Goal: Find specific page/section: Find specific page/section

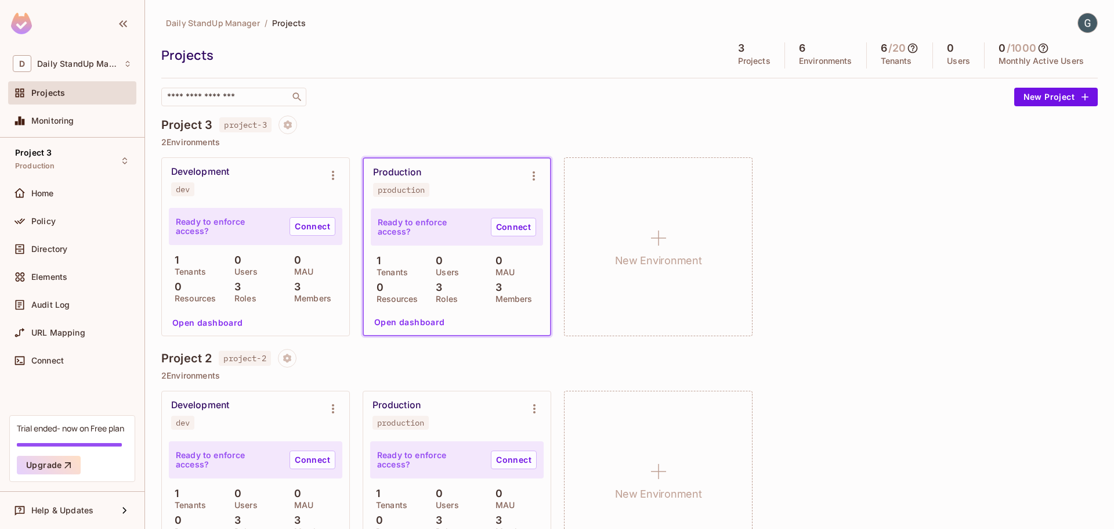
click at [1055, 24] on div "Daily StandUp Manager / Projects" at bounding box center [629, 23] width 936 height 20
click at [1078, 29] on img at bounding box center [1087, 22] width 19 height 19
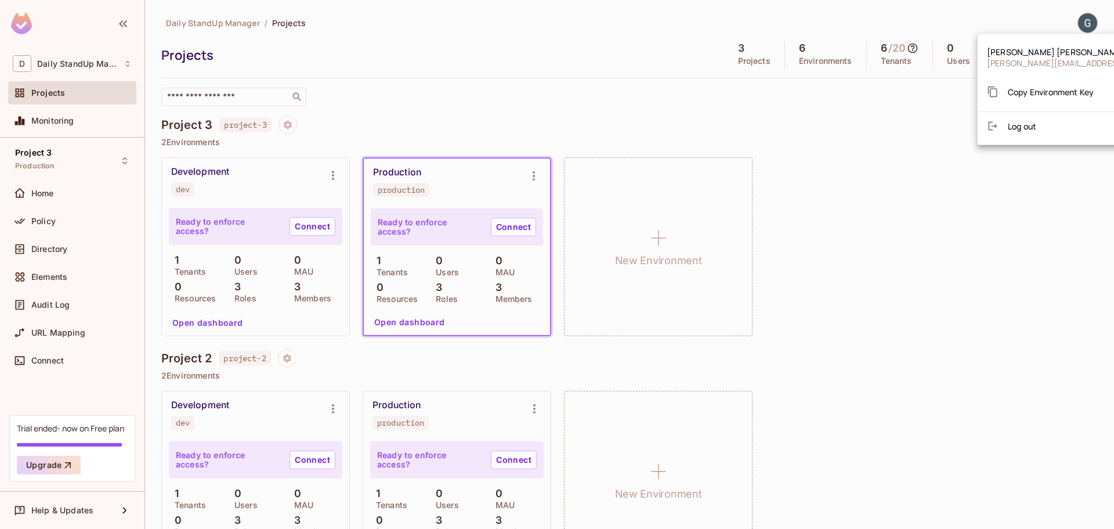
click at [1005, 57] on span "[PERSON_NAME]" at bounding box center [1089, 51] width 205 height 11
click at [127, 62] on div at bounding box center [557, 264] width 1114 height 529
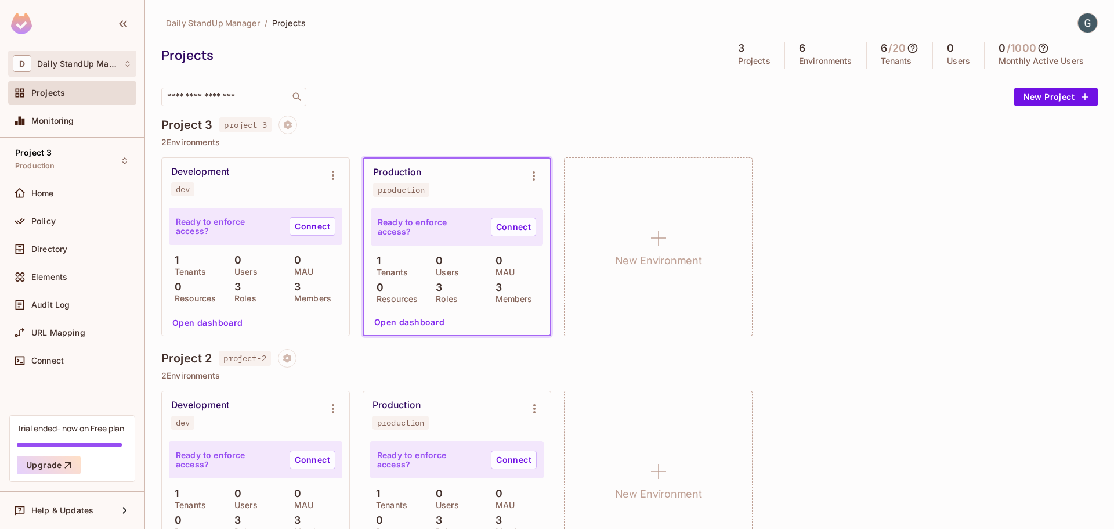
click at [103, 68] on div "D Daily StandUp Manager" at bounding box center [72, 63] width 119 height 17
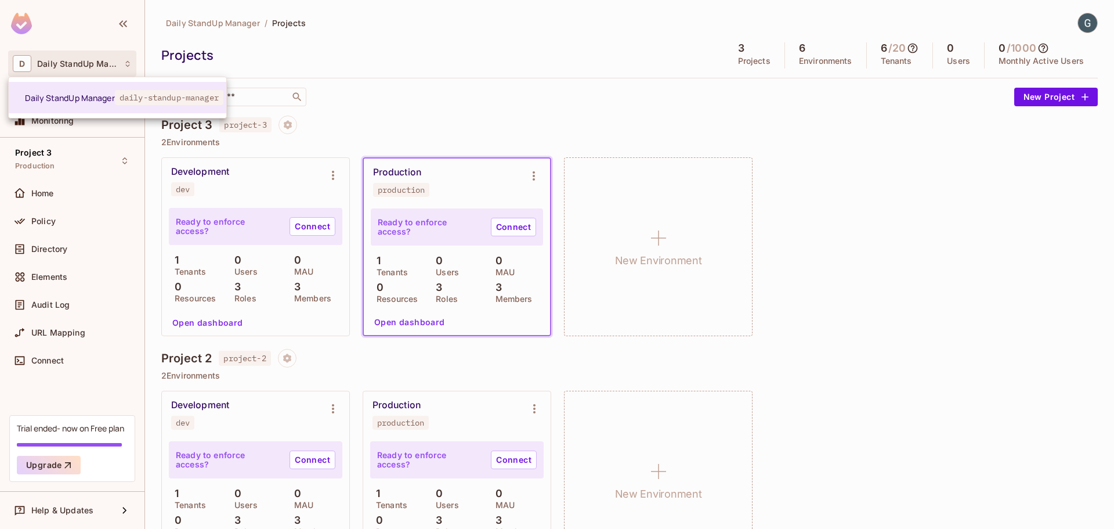
click at [332, 67] on div at bounding box center [557, 264] width 1114 height 529
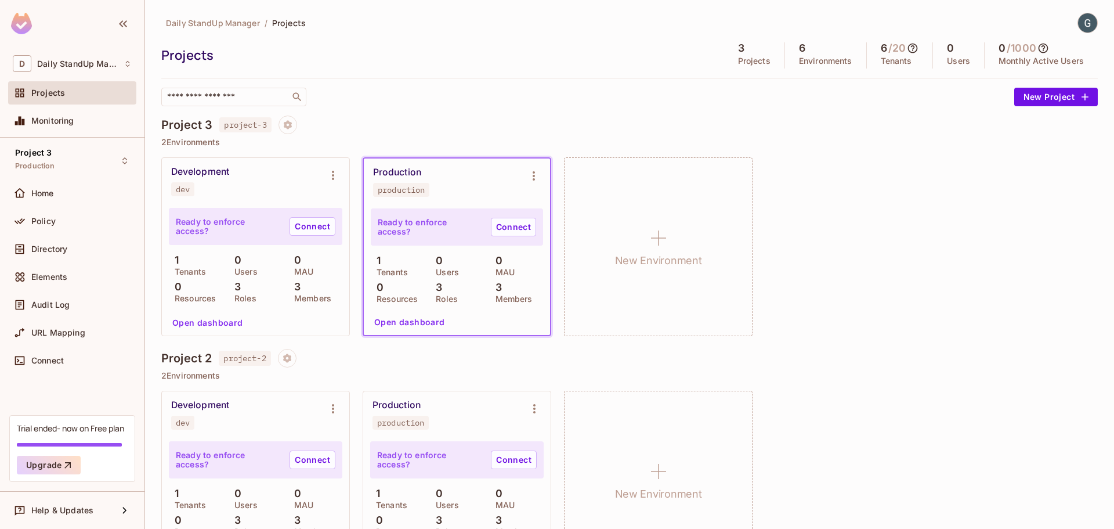
click at [743, 63] on p "Projects" at bounding box center [754, 60] width 32 height 9
drag, startPoint x: 574, startPoint y: 103, endPoint x: 581, endPoint y: 111, distance: 10.3
click at [576, 103] on div "​" at bounding box center [584, 97] width 847 height 19
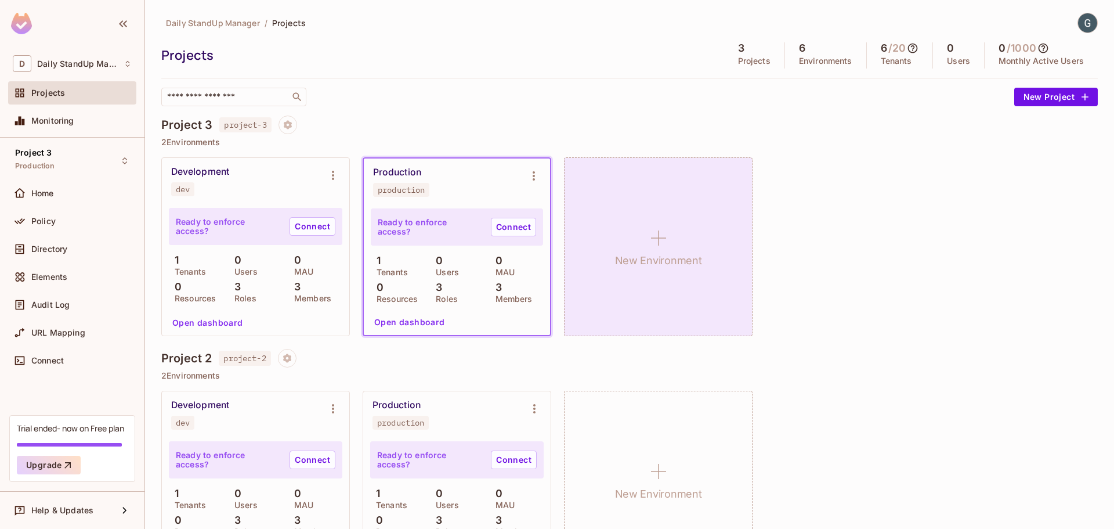
click at [659, 229] on icon at bounding box center [659, 238] width 28 height 28
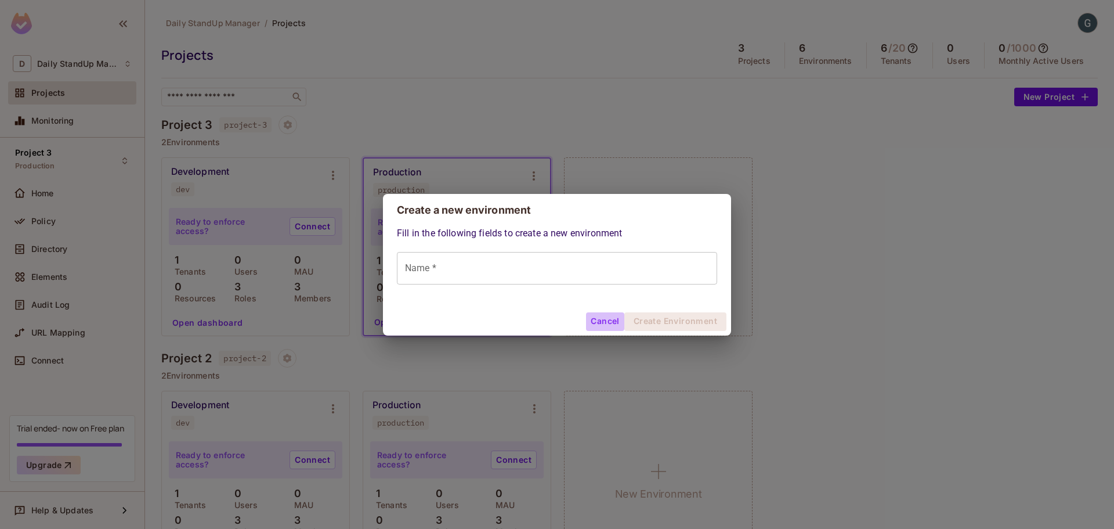
click at [611, 317] on button "Cancel" at bounding box center [605, 321] width 38 height 19
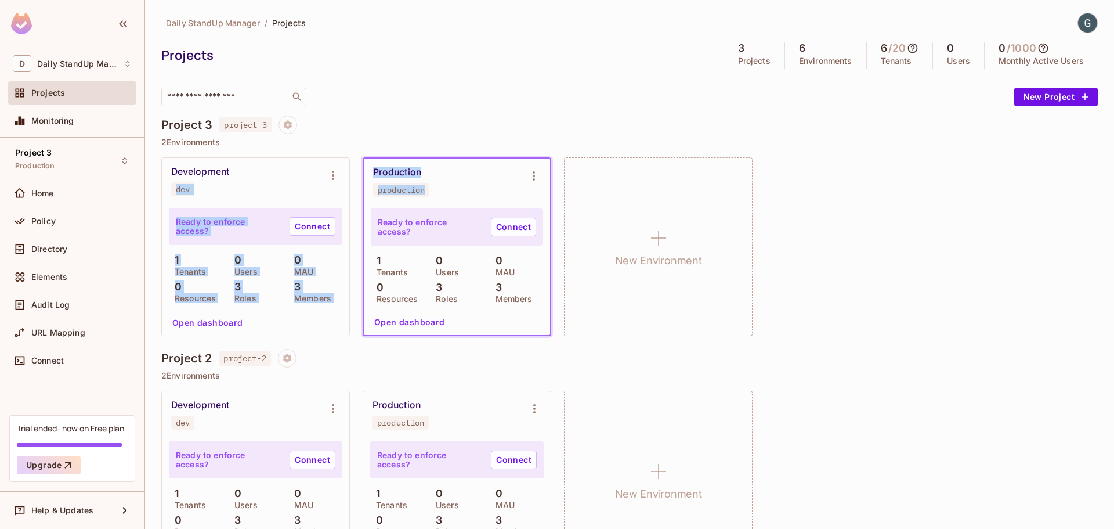
drag, startPoint x: 485, startPoint y: 180, endPoint x: 237, endPoint y: 180, distance: 248.3
click at [237, 180] on div "Development dev Ready to enforce access? Connect 1 Tenants 0 Users 0 MAU 0 Reso…" at bounding box center [629, 246] width 936 height 179
click at [237, 180] on div "Development dev" at bounding box center [246, 181] width 150 height 30
drag, startPoint x: 185, startPoint y: 169, endPoint x: 317, endPoint y: 204, distance: 137.5
click at [390, 213] on div "Development dev Ready to enforce access? Connect 1 Tenants 0 Users 0 MAU 0 Reso…" at bounding box center [629, 246] width 936 height 179
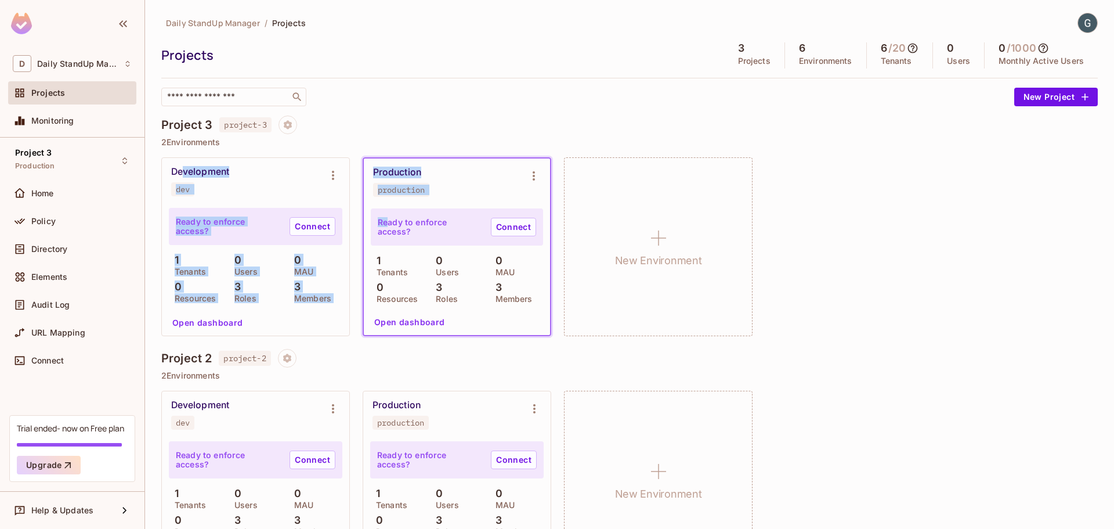
click at [298, 203] on div "Development dev" at bounding box center [255, 181] width 187 height 46
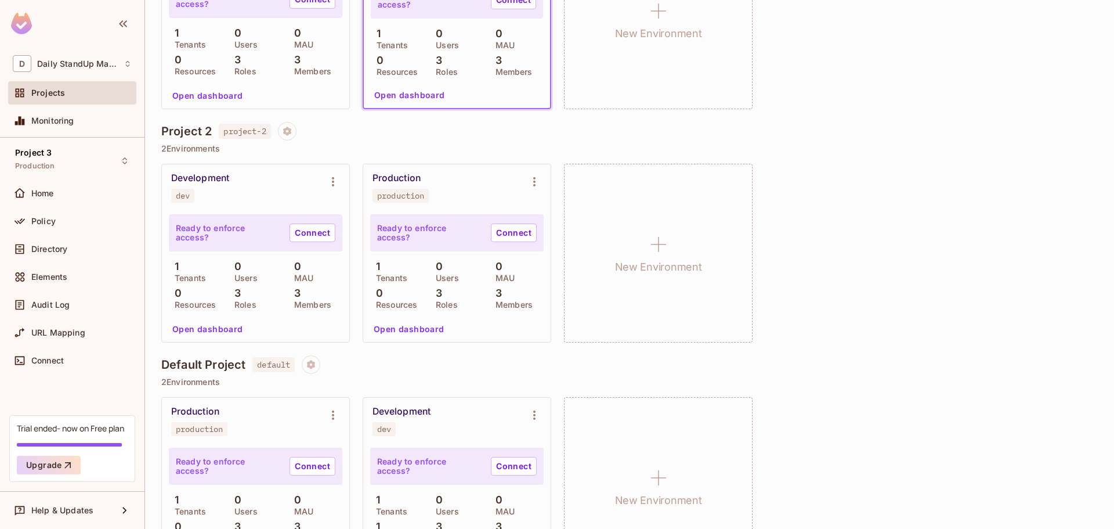
scroll to position [232, 0]
